Goal: Transaction & Acquisition: Purchase product/service

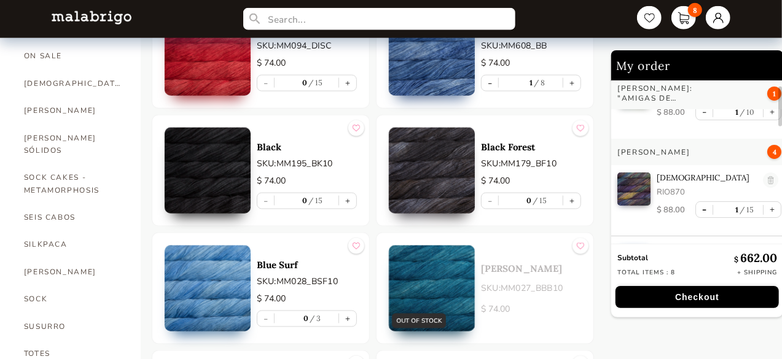
scroll to position [61, 0]
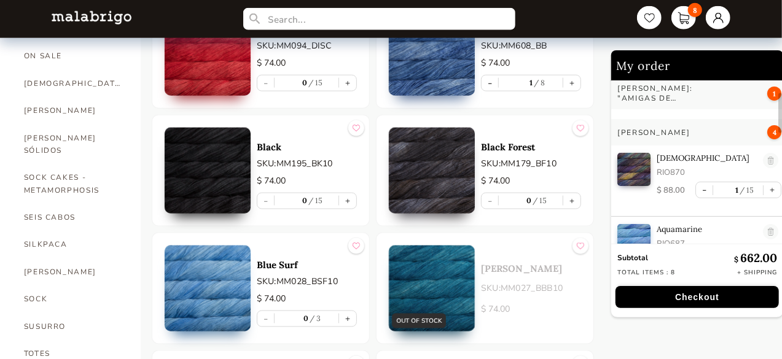
click at [698, 290] on button "Checkout" at bounding box center [696, 297] width 163 height 22
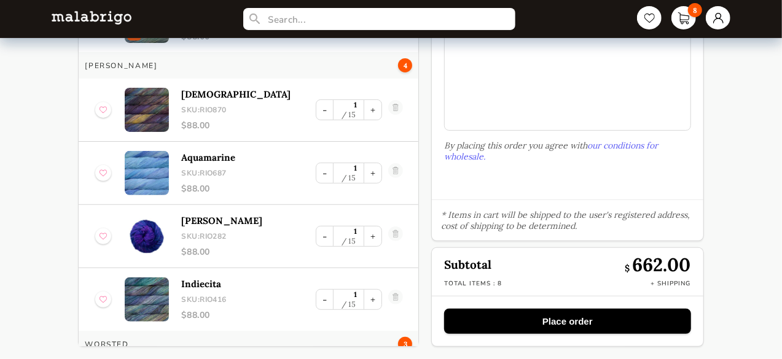
scroll to position [144, 0]
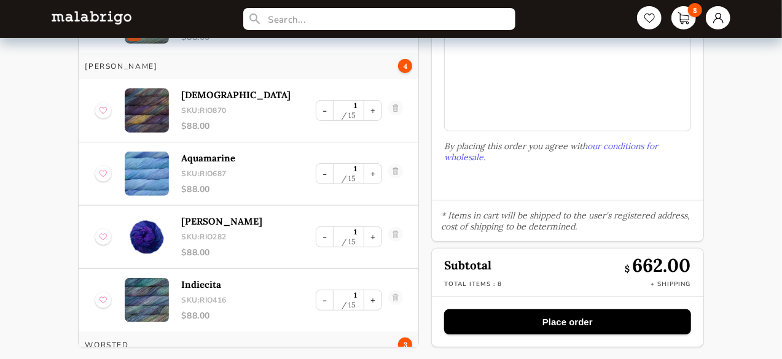
click at [556, 315] on button "Place order" at bounding box center [567, 321] width 246 height 25
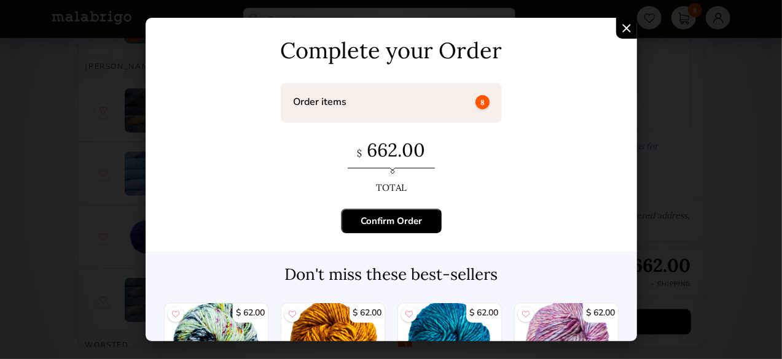
click at [410, 222] on div "Confirm Order" at bounding box center [390, 221] width 61 height 12
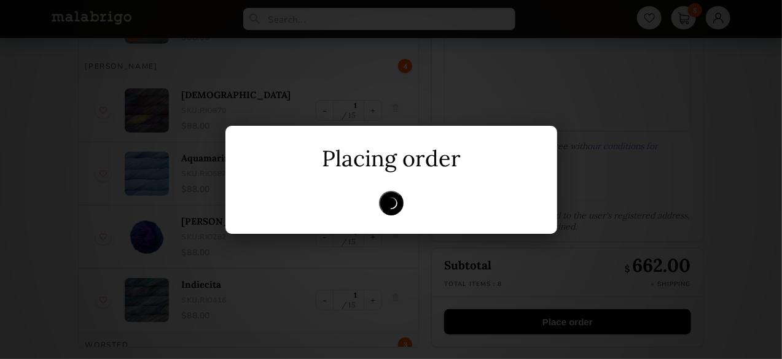
scroll to position [13, 0]
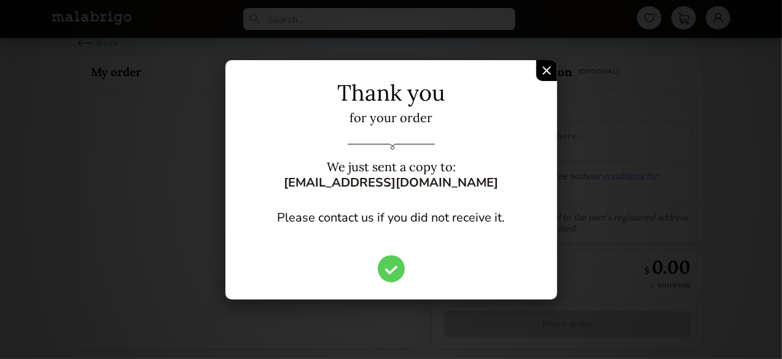
click at [551, 74] on div "Confirm Order" at bounding box center [546, 70] width 21 height 21
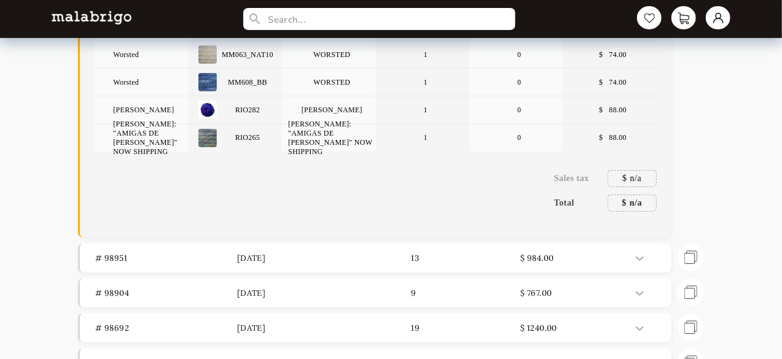
scroll to position [381, 0]
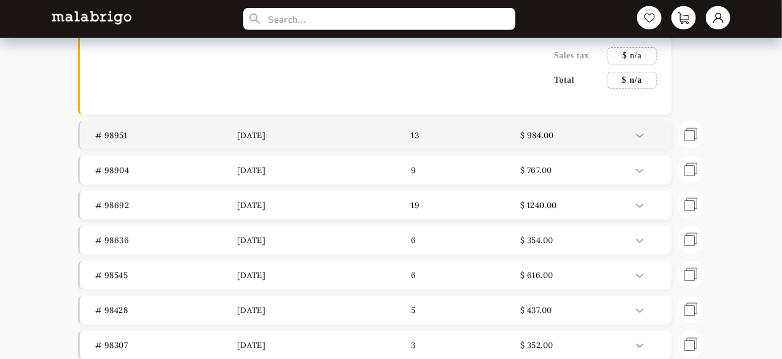
click at [638, 134] on img at bounding box center [640, 136] width 8 height 4
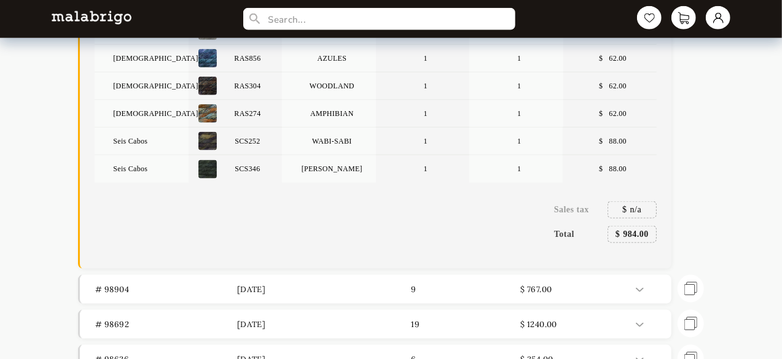
scroll to position [750, 0]
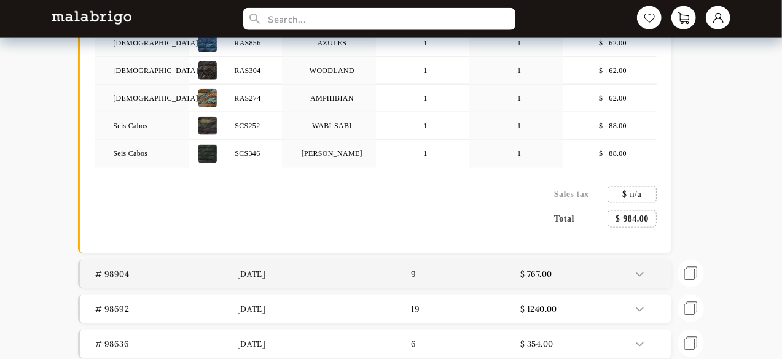
click at [640, 273] on img at bounding box center [640, 275] width 8 height 4
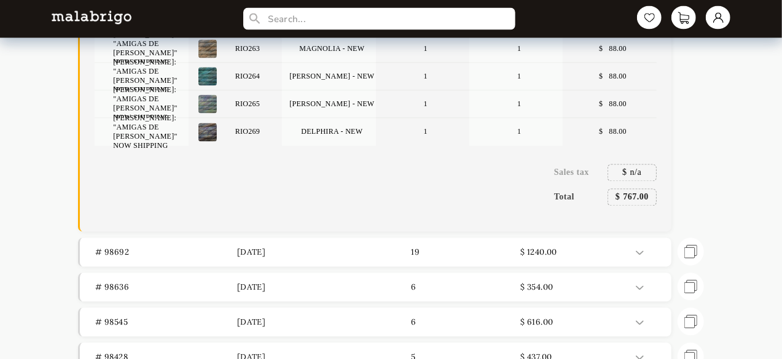
scroll to position [1180, 0]
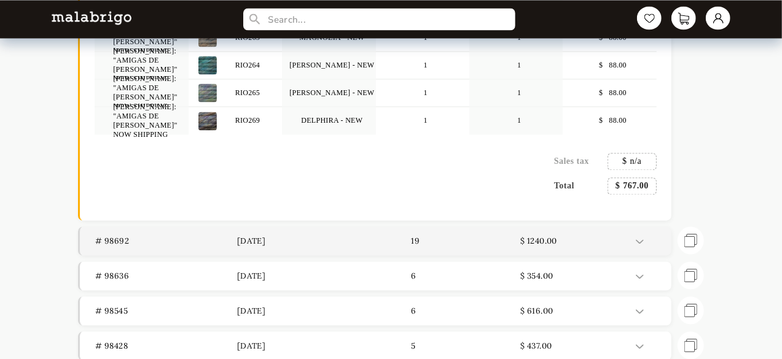
click at [647, 242] on div at bounding box center [649, 241] width 26 height 10
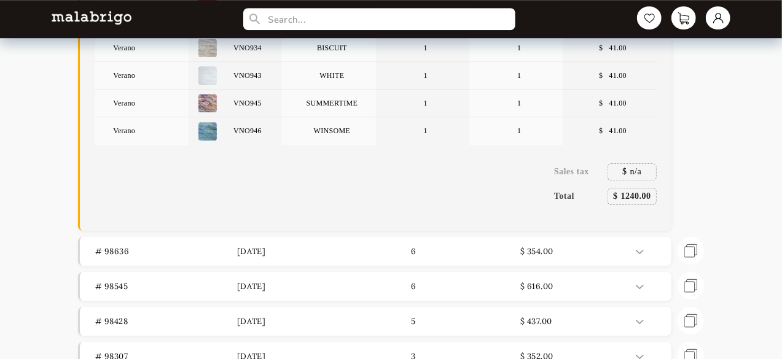
scroll to position [1904, 0]
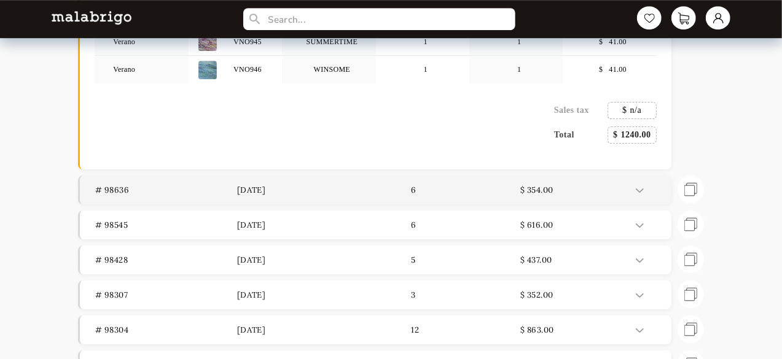
click at [636, 189] on img at bounding box center [640, 191] width 8 height 4
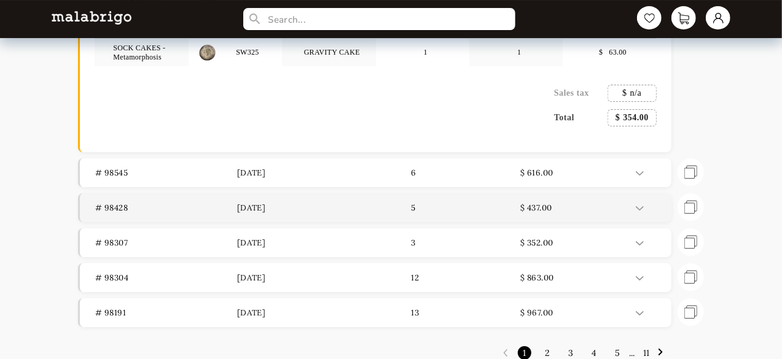
scroll to position [2235, 0]
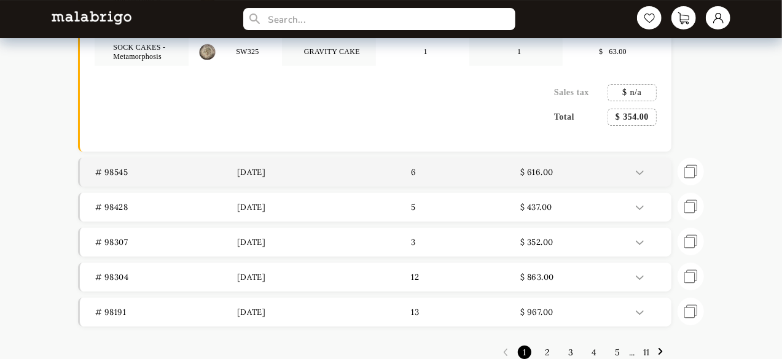
click at [641, 171] on img at bounding box center [640, 173] width 8 height 4
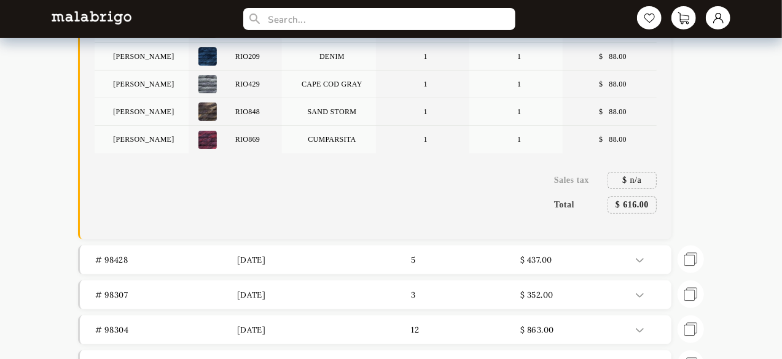
scroll to position [2481, 0]
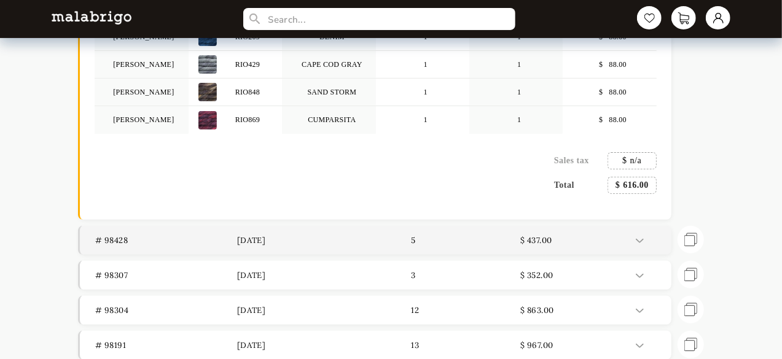
click at [634, 240] on p "$ 437.00" at bounding box center [591, 240] width 142 height 10
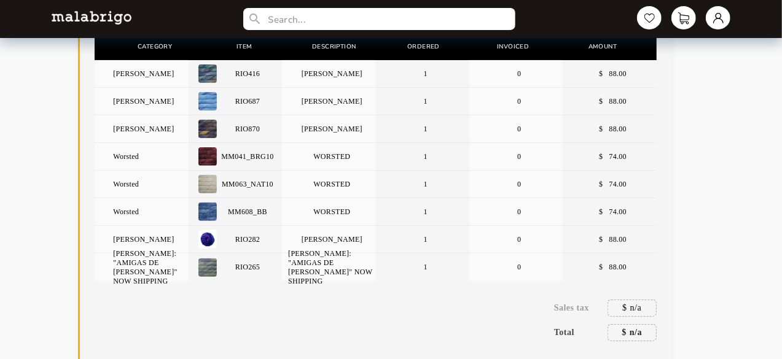
scroll to position [0, 0]
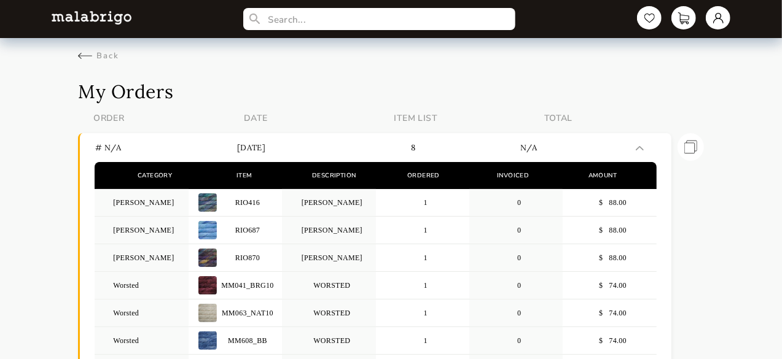
click at [145, 44] on div "Back" at bounding box center [390, 49] width 625 height 23
click at [101, 55] on div "Back" at bounding box center [98, 55] width 41 height 11
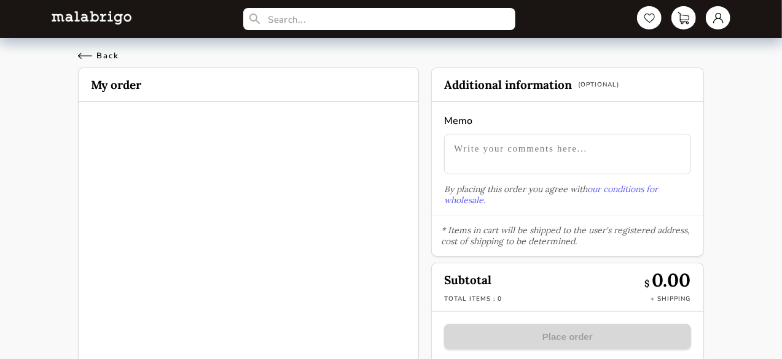
scroll to position [13, 0]
